Goal: Learn about a topic

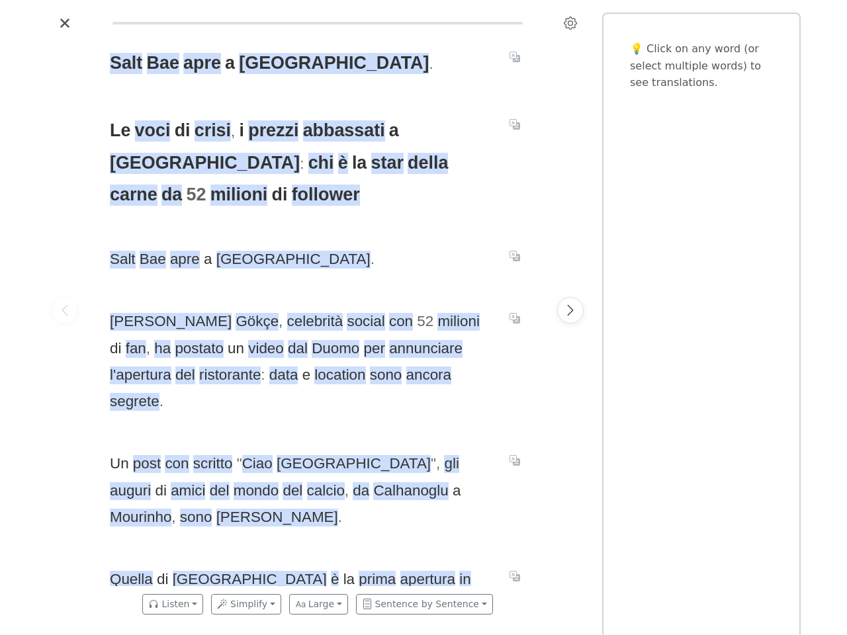
click at [570, 23] on icon "Settings" at bounding box center [570, 23] width 13 height 13
click at [161, 64] on span "Bae" at bounding box center [163, 63] width 32 height 21
click at [198, 64] on span "apre" at bounding box center [202, 63] width 38 height 21
click at [226, 64] on span "a" at bounding box center [230, 63] width 10 height 21
